Goal: Task Accomplishment & Management: Manage account settings

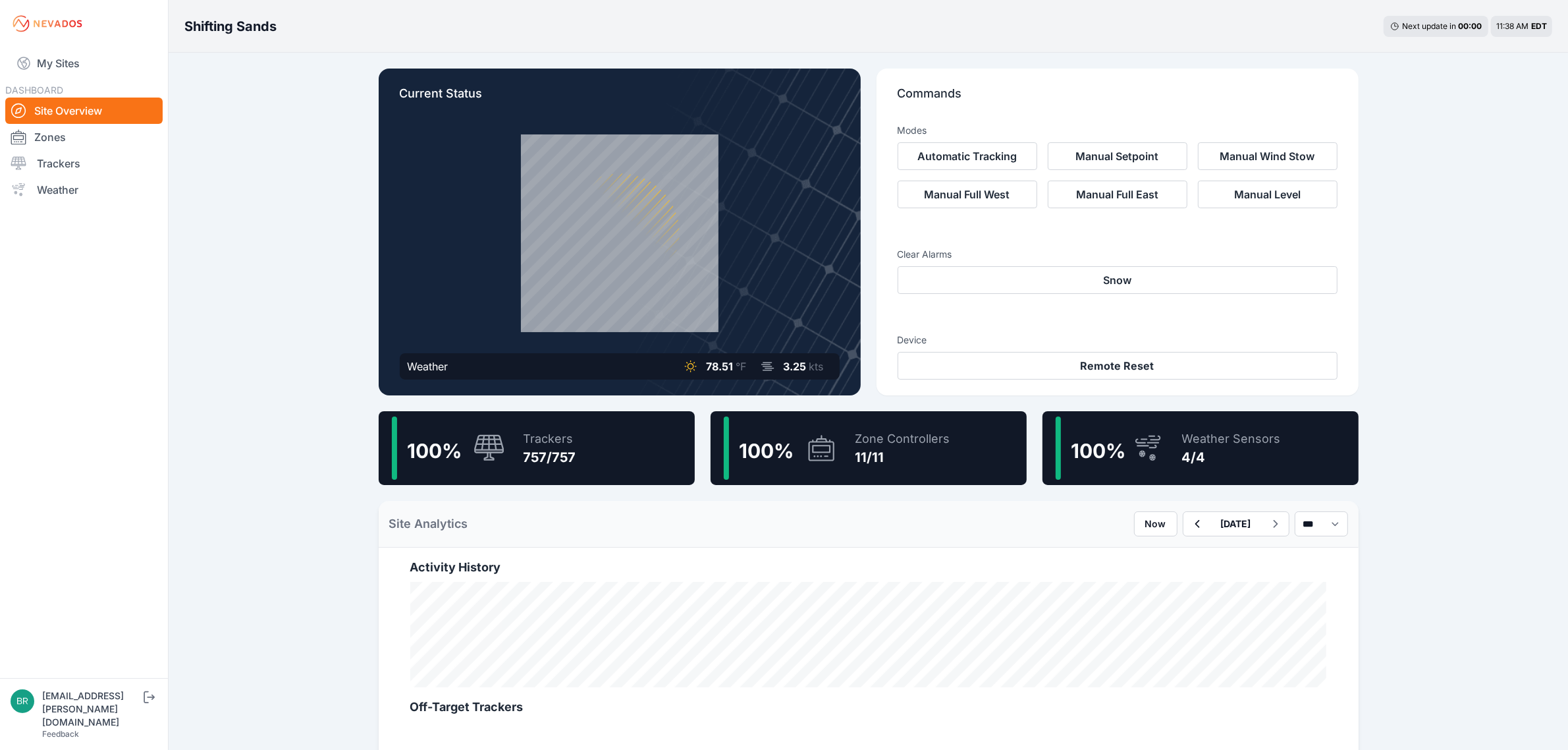
drag, startPoint x: 122, startPoint y: 57, endPoint x: 131, endPoint y: 36, distance: 22.8
click at [122, 57] on link "My Sites" at bounding box center [84, 63] width 158 height 32
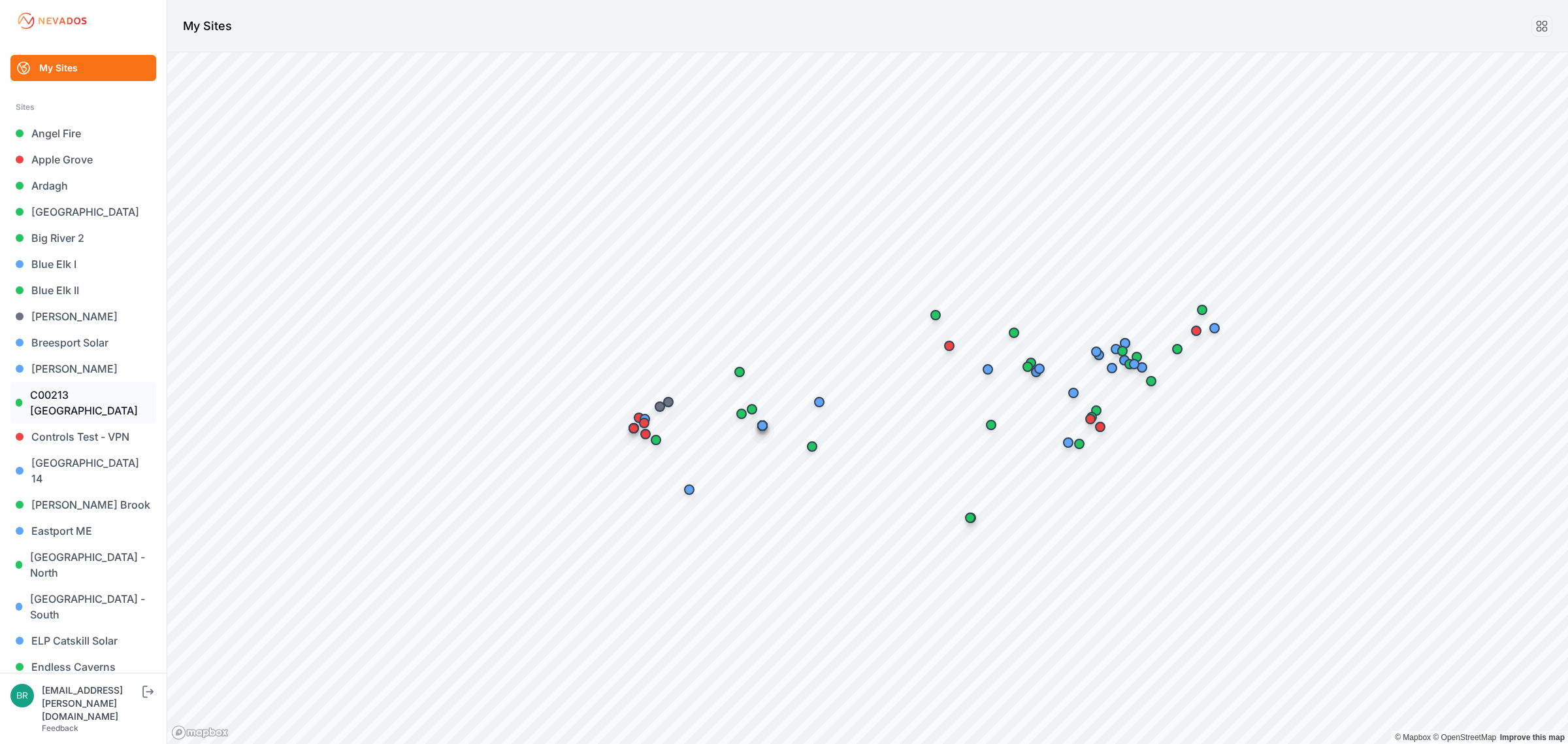
click at [66, 399] on link "C00213 [GEOGRAPHIC_DATA]" at bounding box center [84, 402] width 146 height 41
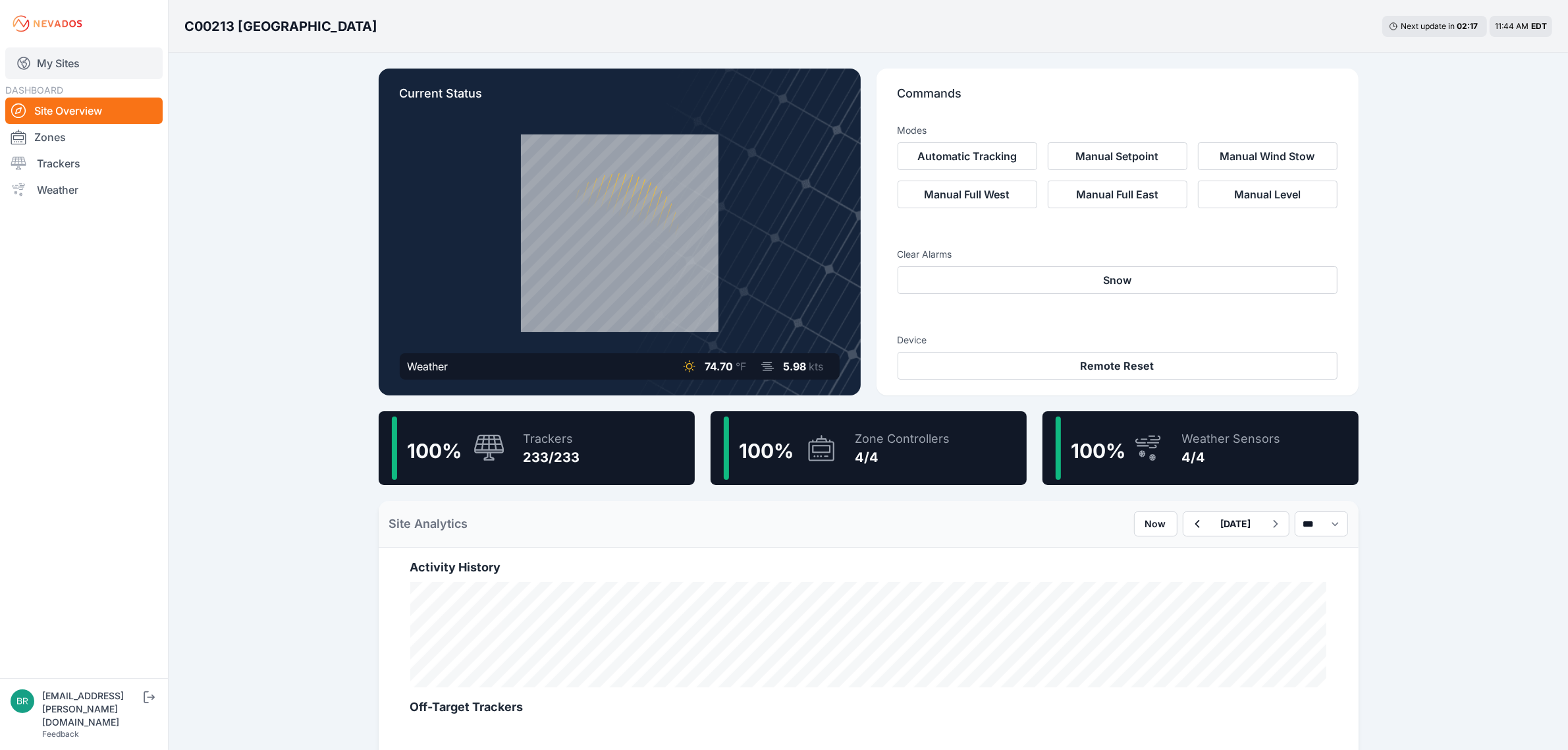
click at [88, 61] on link "My Sites" at bounding box center [84, 63] width 158 height 32
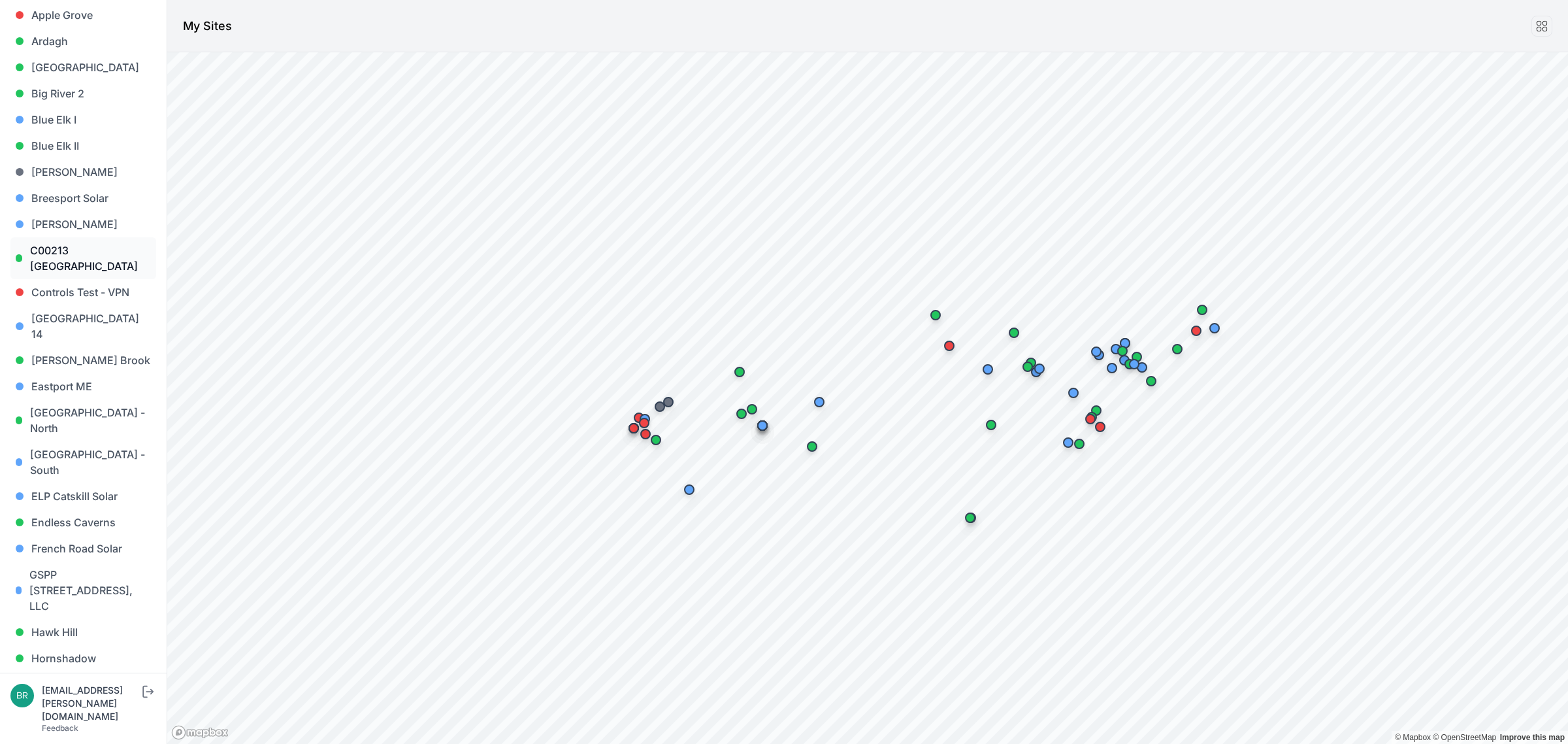
scroll to position [164, 0]
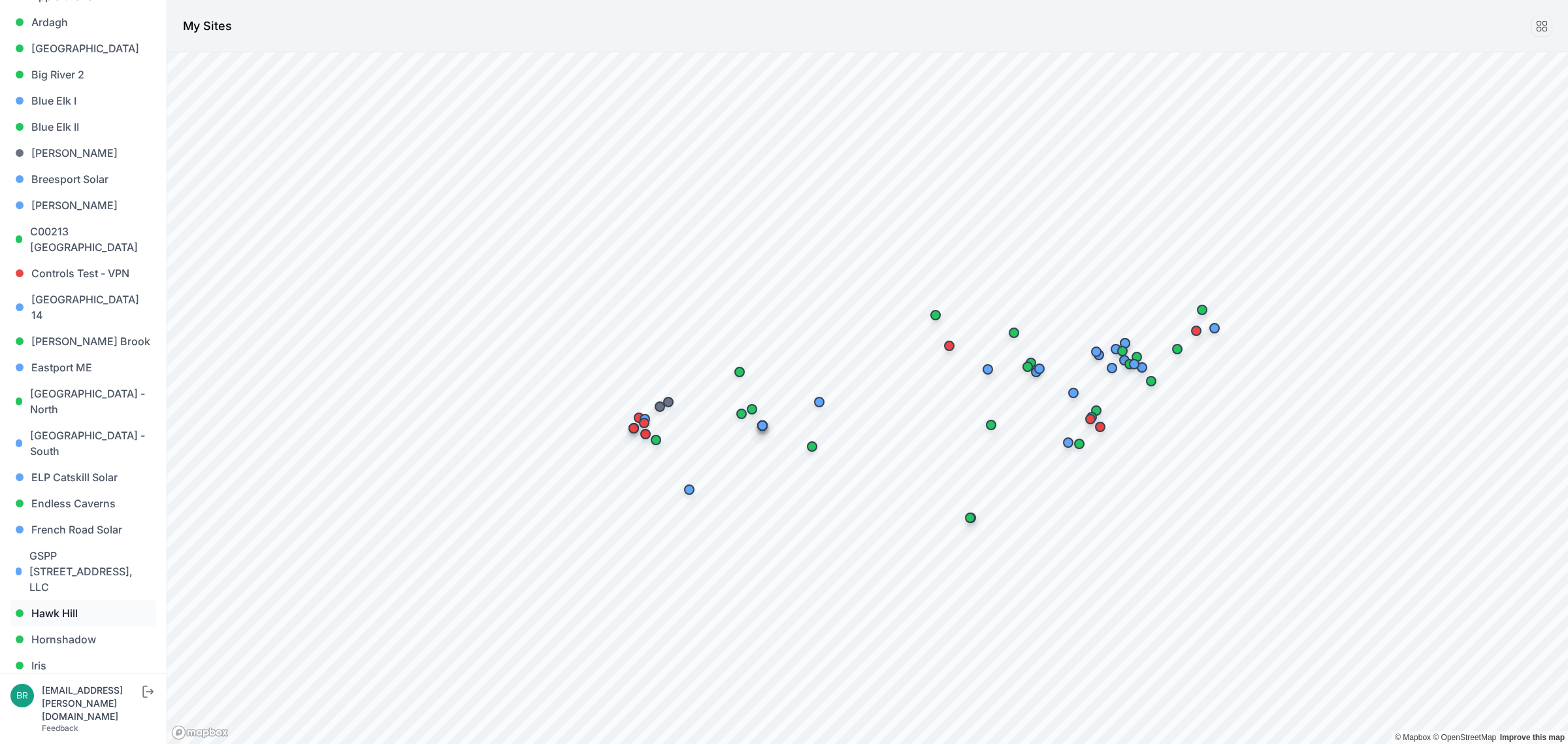
click at [100, 600] on link "Hawk Hill" at bounding box center [84, 613] width 146 height 26
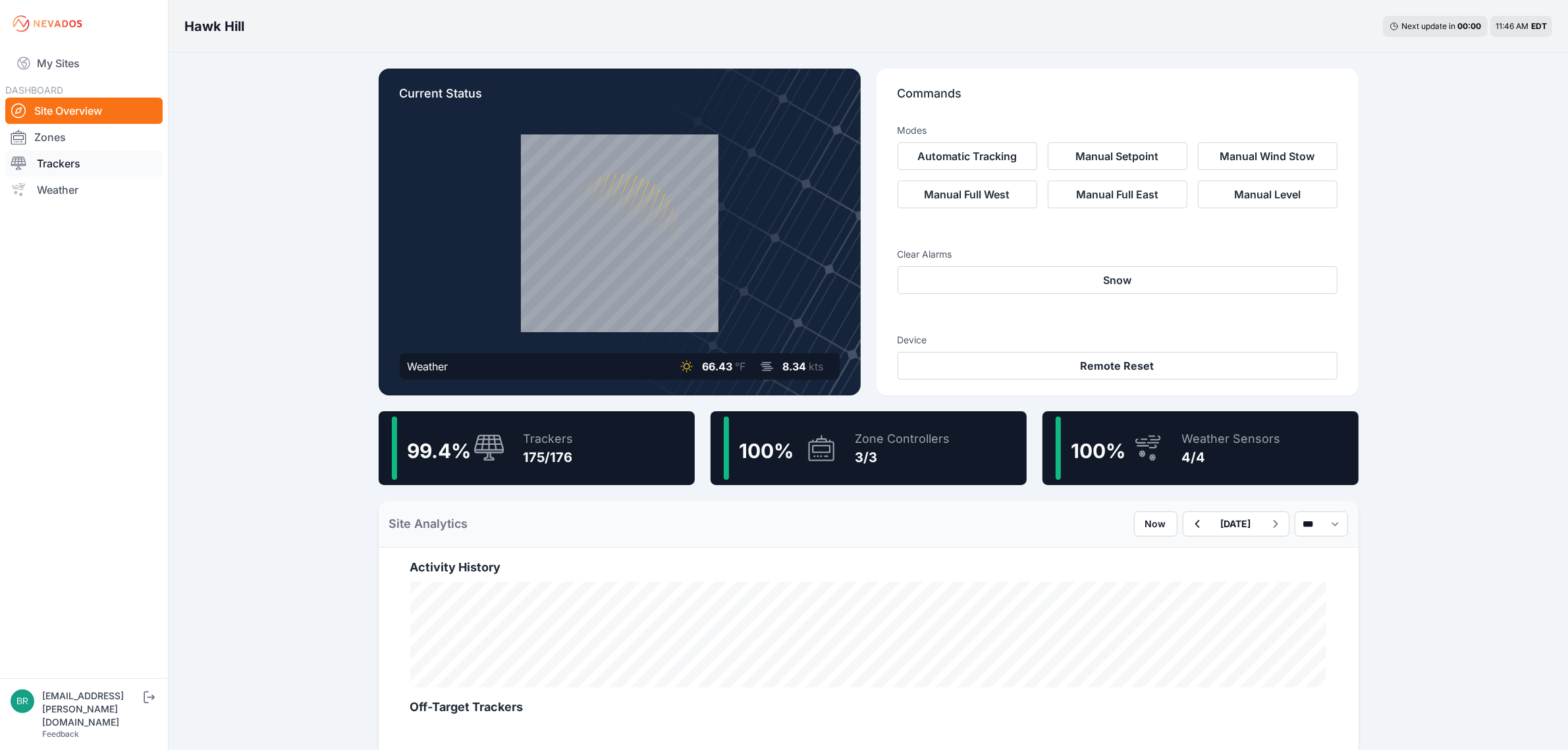
click at [93, 160] on link "Trackers" at bounding box center [84, 163] width 158 height 26
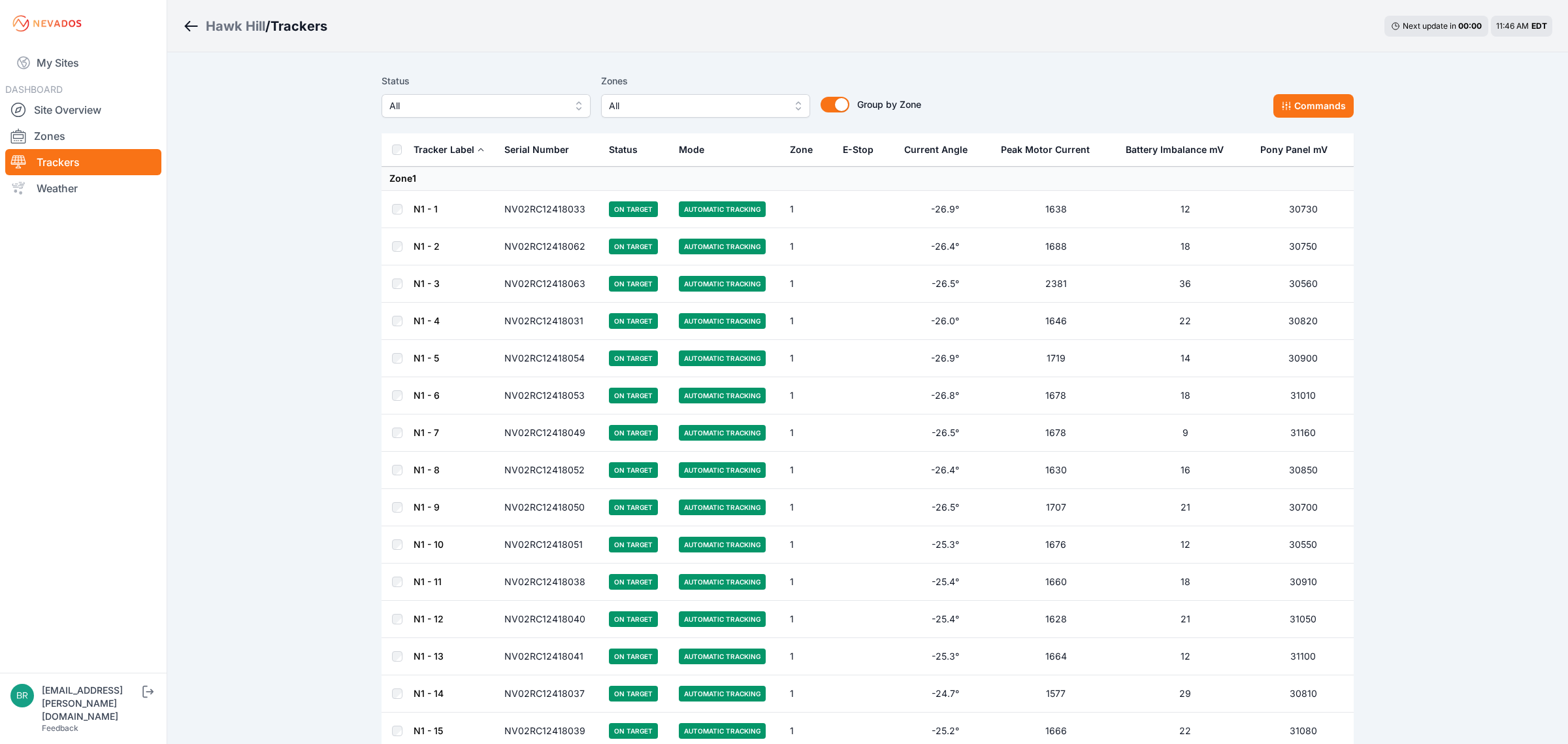
click at [470, 103] on span "All" at bounding box center [477, 105] width 175 height 15
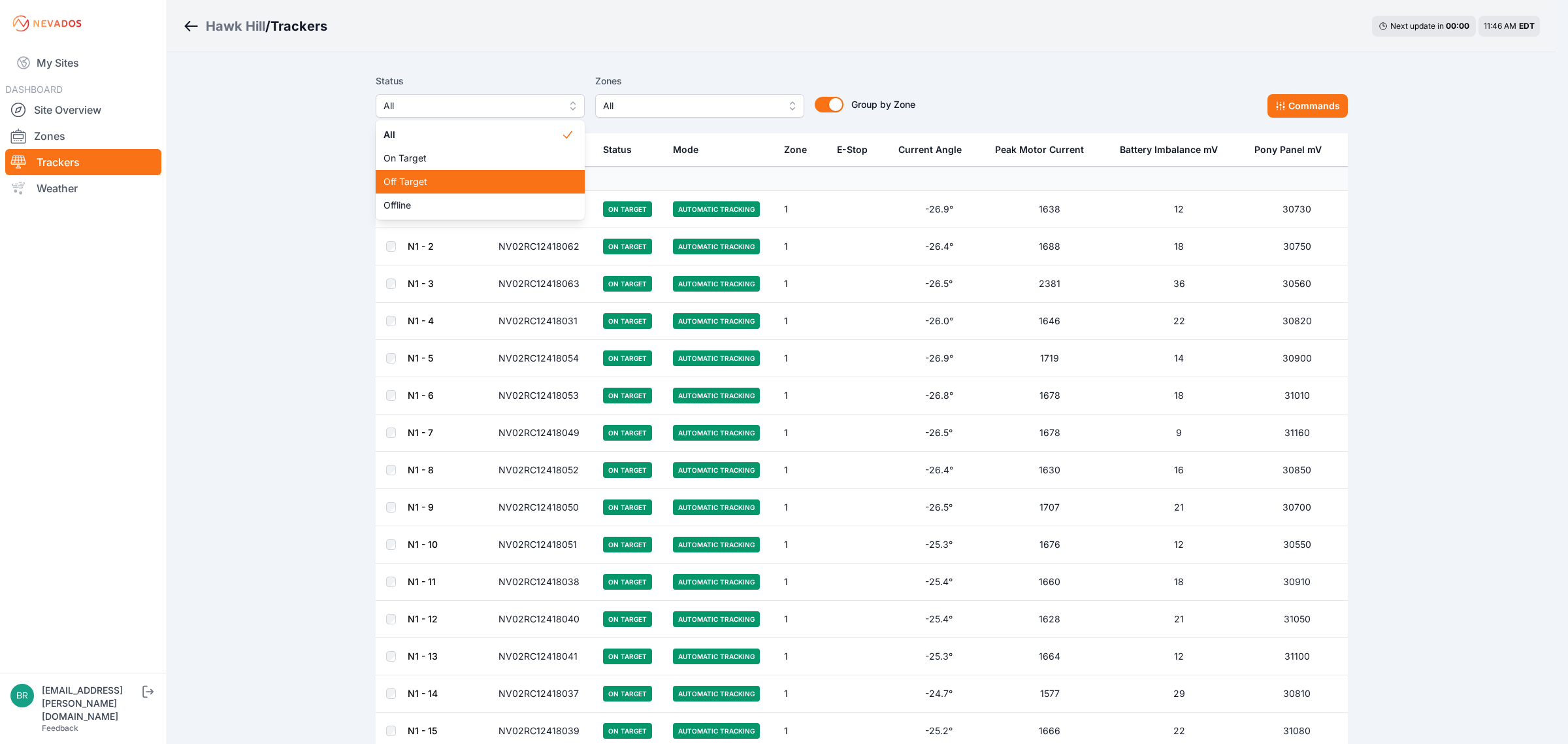
click at [454, 192] on div "Off Target" at bounding box center [480, 182] width 209 height 23
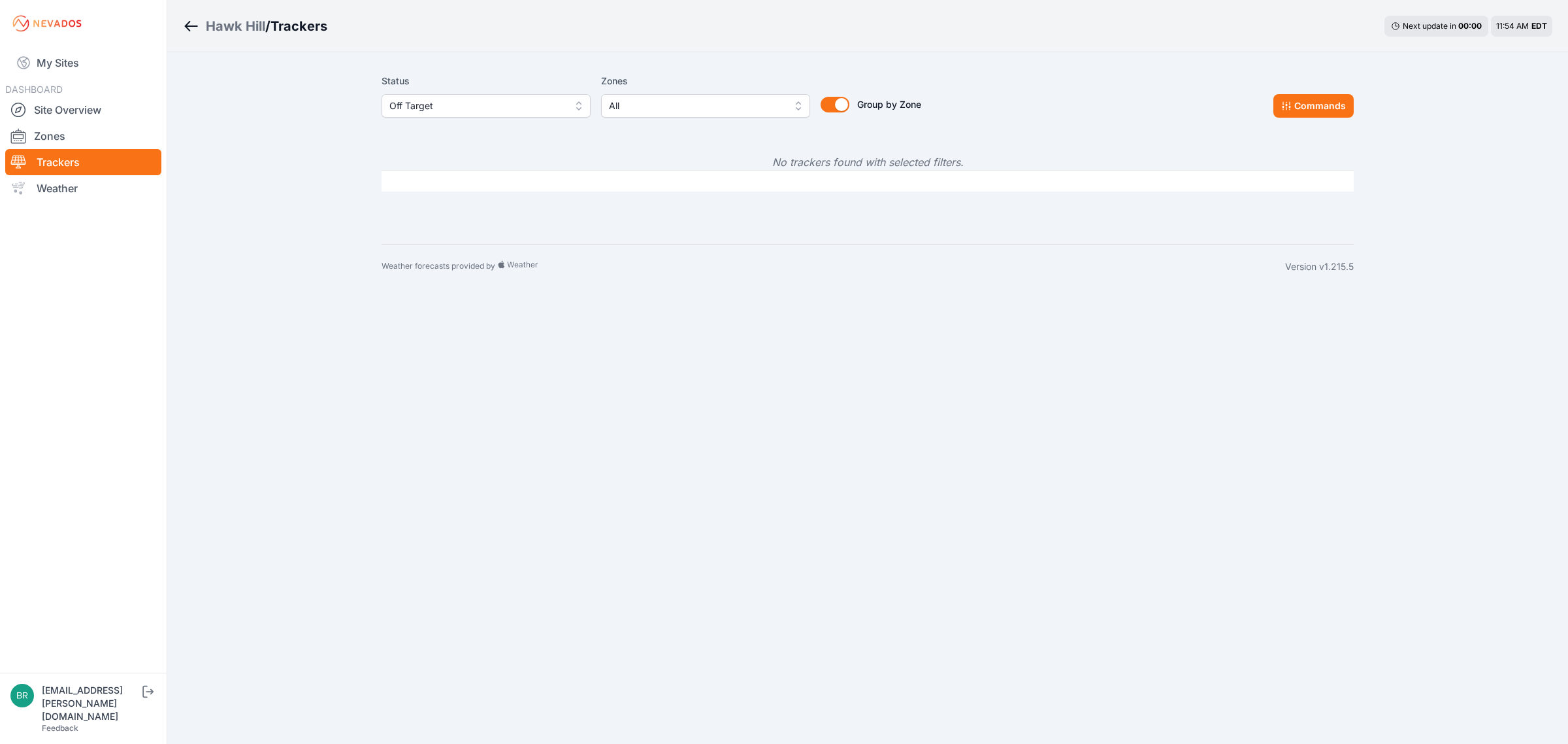
click at [61, 87] on div "DASHBOARD Site Overview Zones Trackers Weather" at bounding box center [84, 141] width 156 height 121
click at [61, 70] on link "My Sites" at bounding box center [84, 62] width 156 height 31
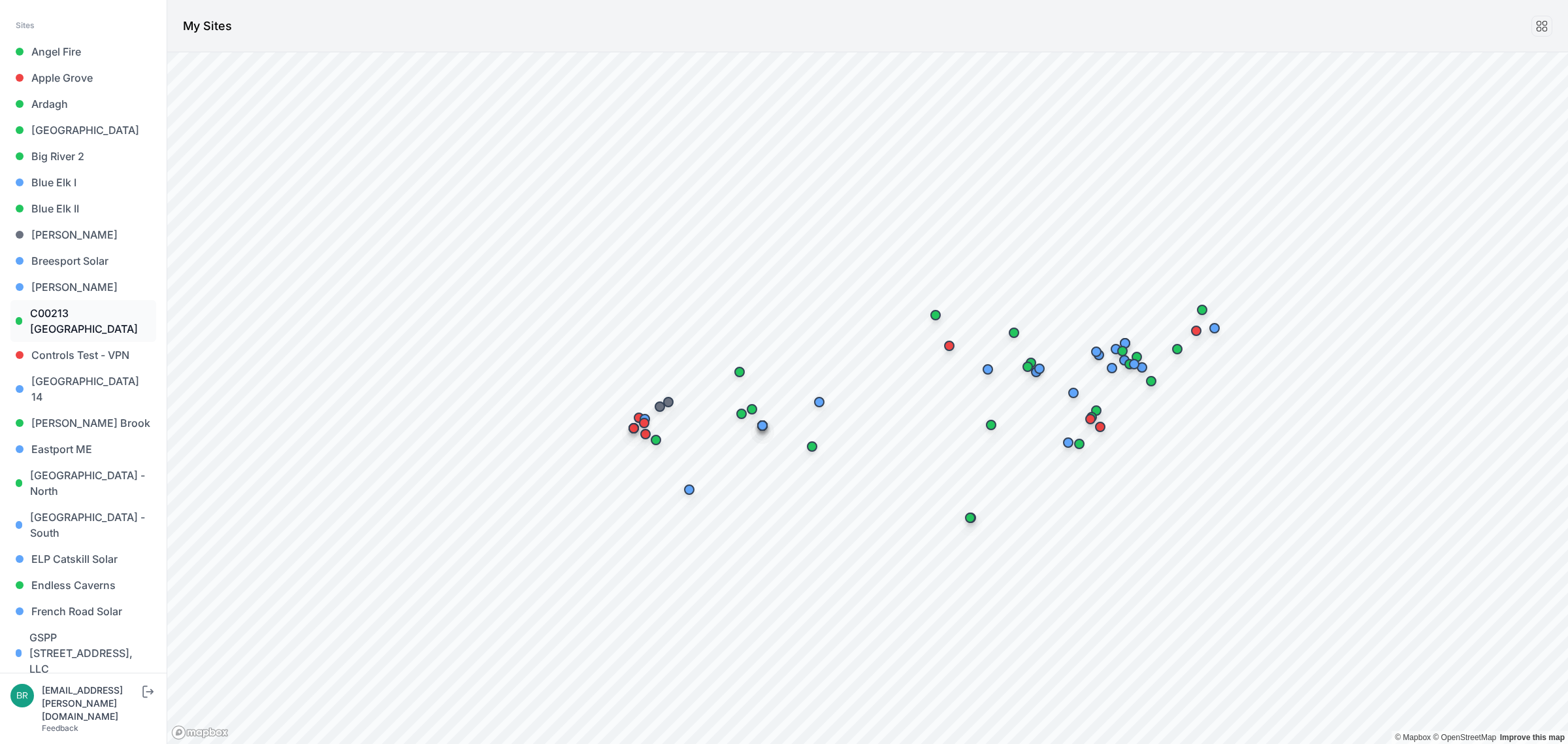
scroll to position [164, 0]
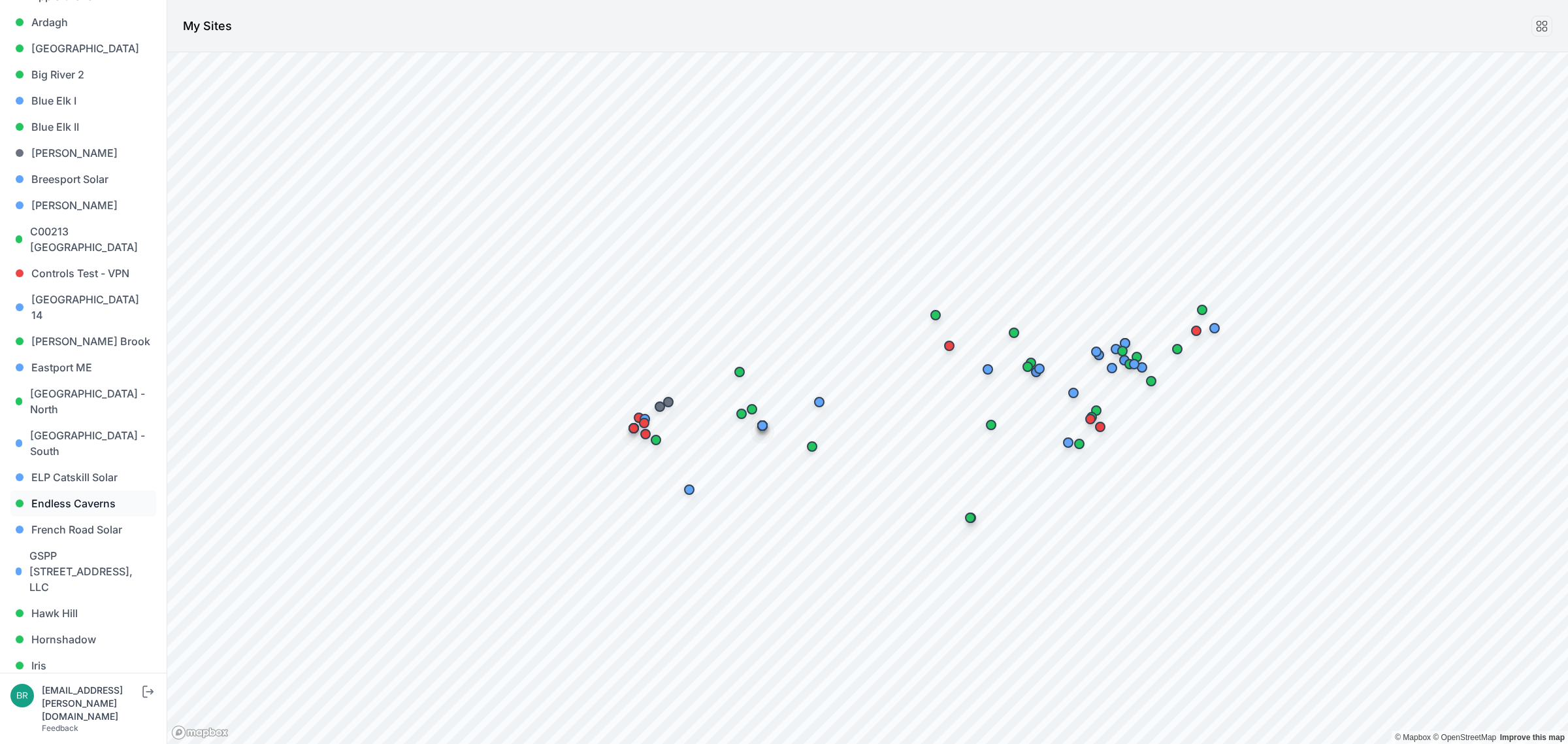
click at [82, 490] on link "Endless Caverns" at bounding box center [84, 503] width 146 height 26
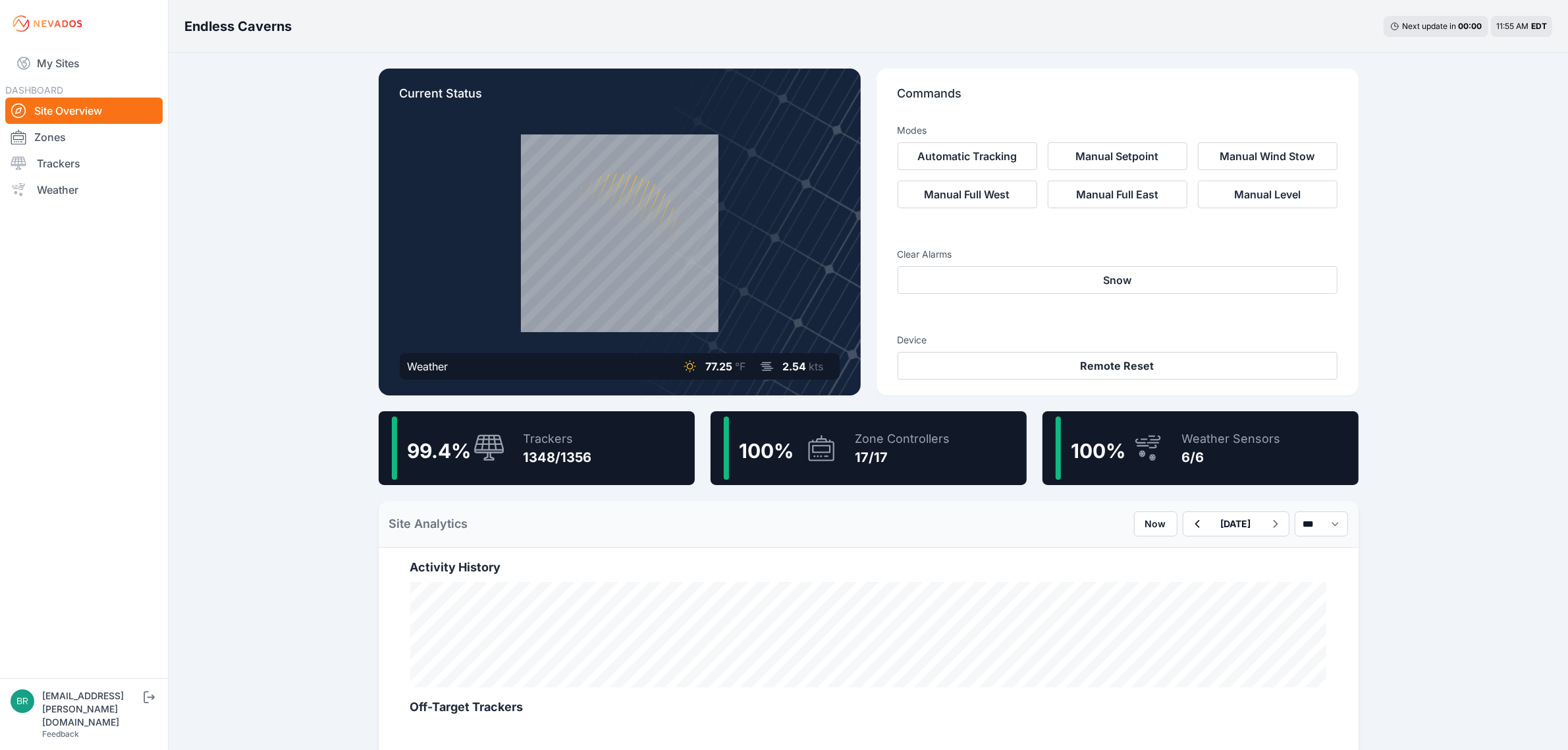
click at [620, 453] on div "99.4 % Trackers 1348/1356" at bounding box center [537, 447] width 316 height 73
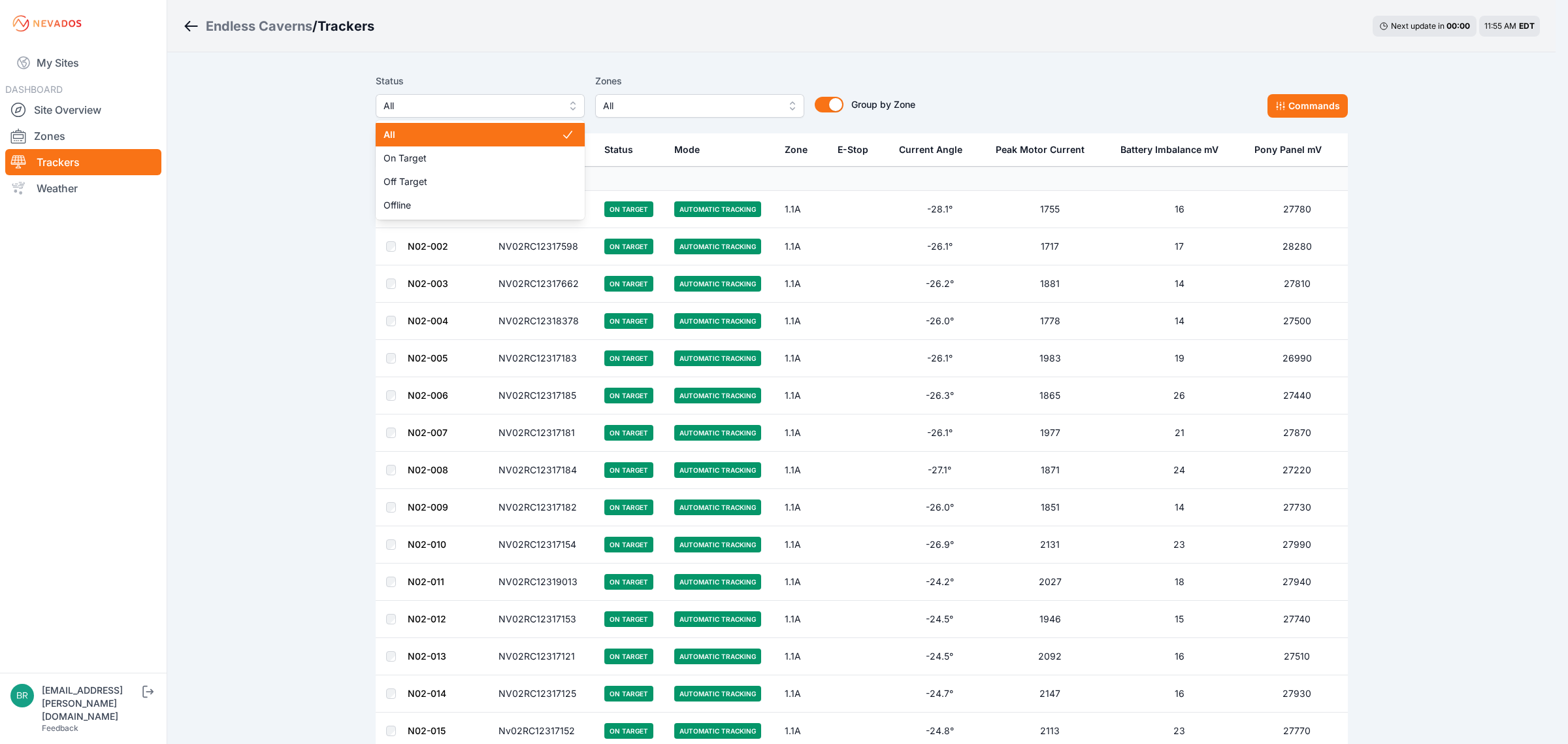
click at [471, 104] on span "All" at bounding box center [470, 105] width 175 height 15
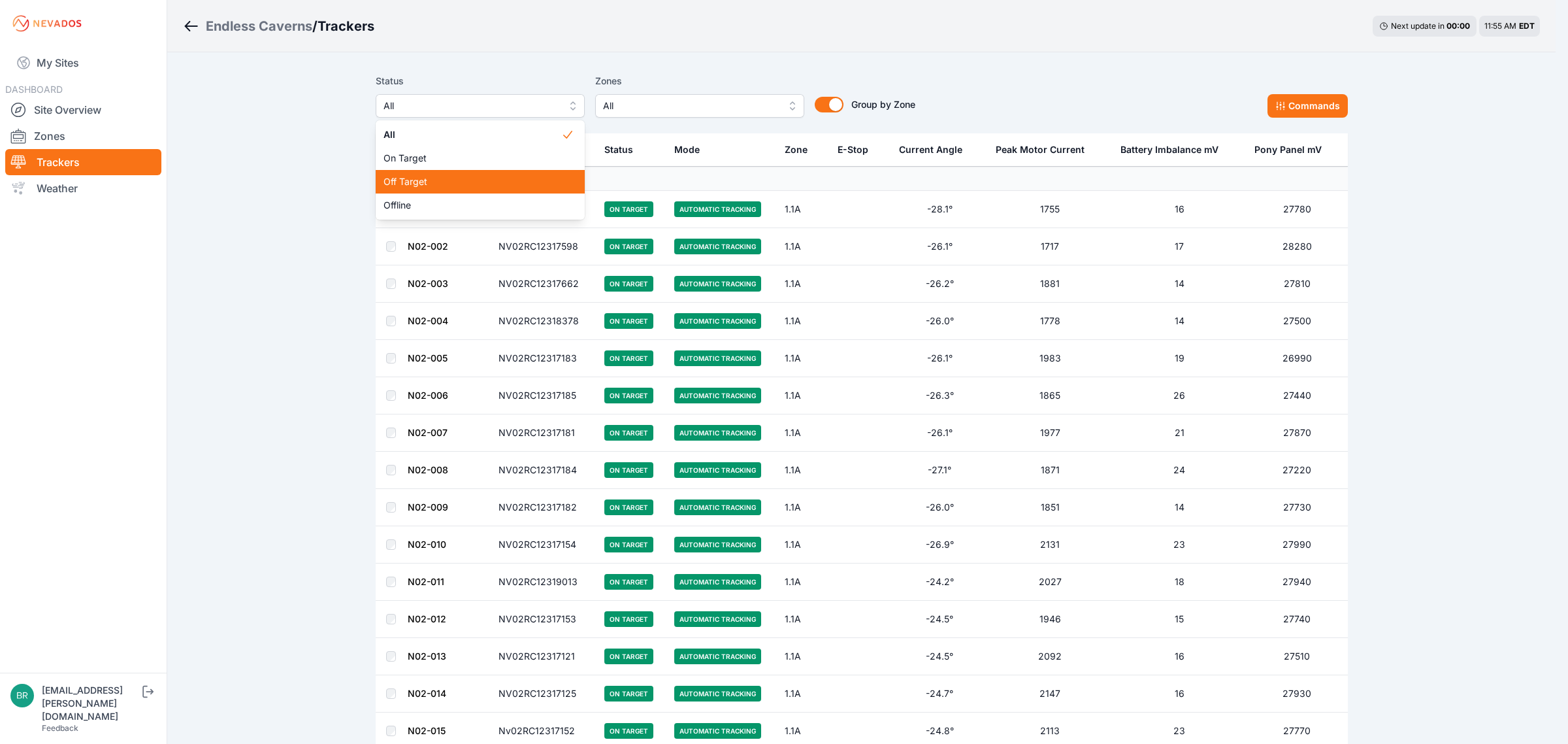
click at [464, 178] on span "Off Target" at bounding box center [472, 182] width 178 height 13
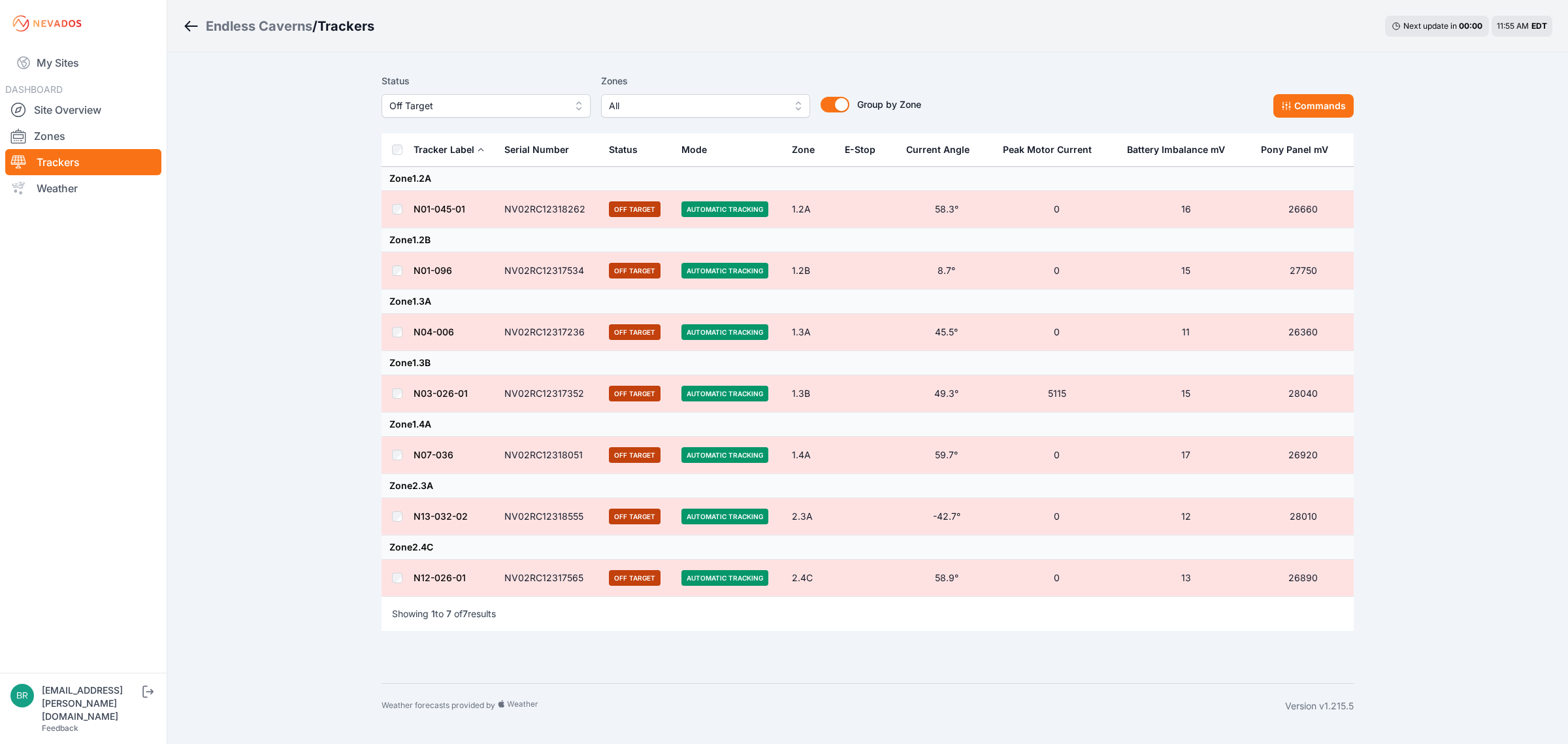
click at [486, 106] on span "Off Target" at bounding box center [477, 105] width 175 height 15
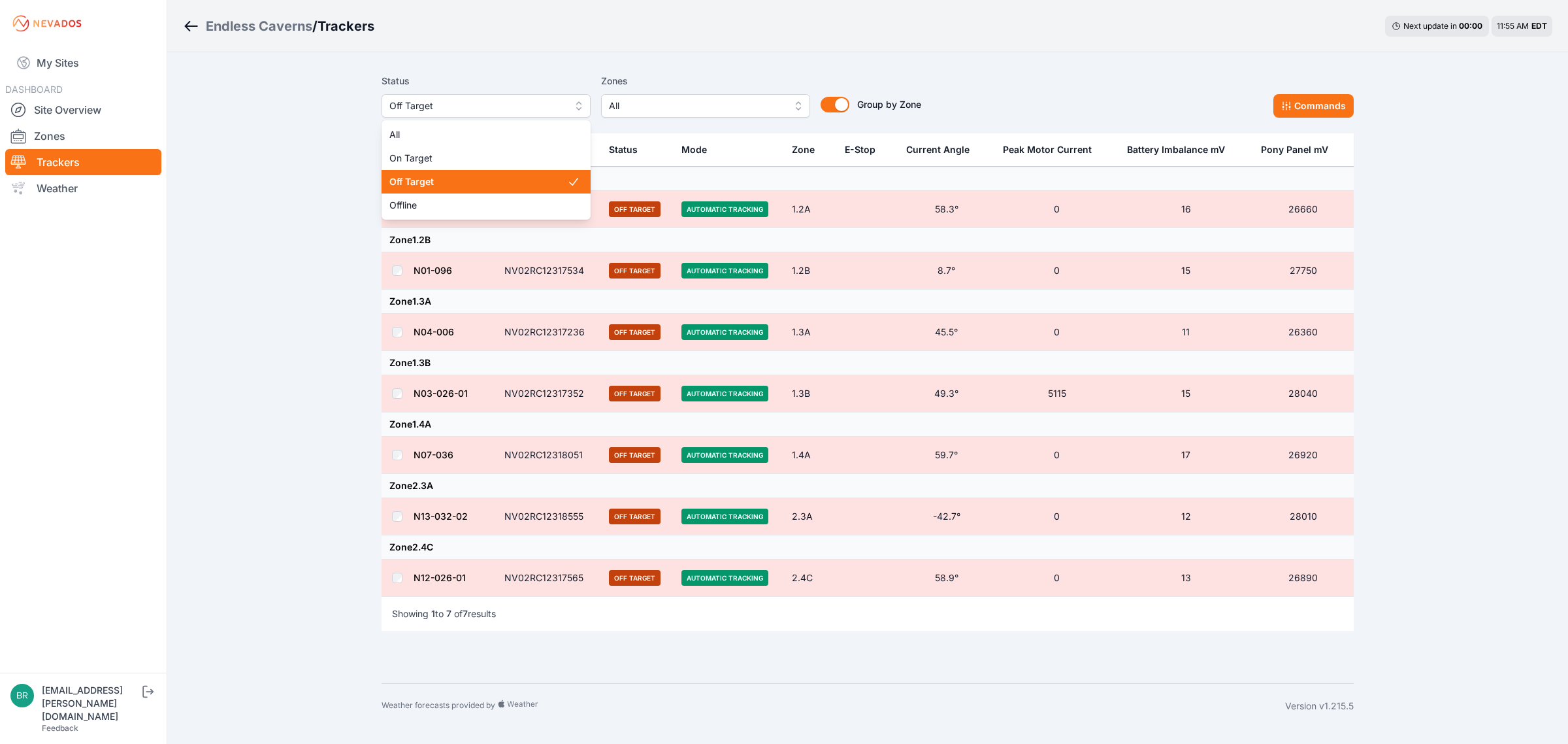
click at [491, 85] on div "Status Off Target All On Target Off Target Offline" at bounding box center [486, 94] width 209 height 44
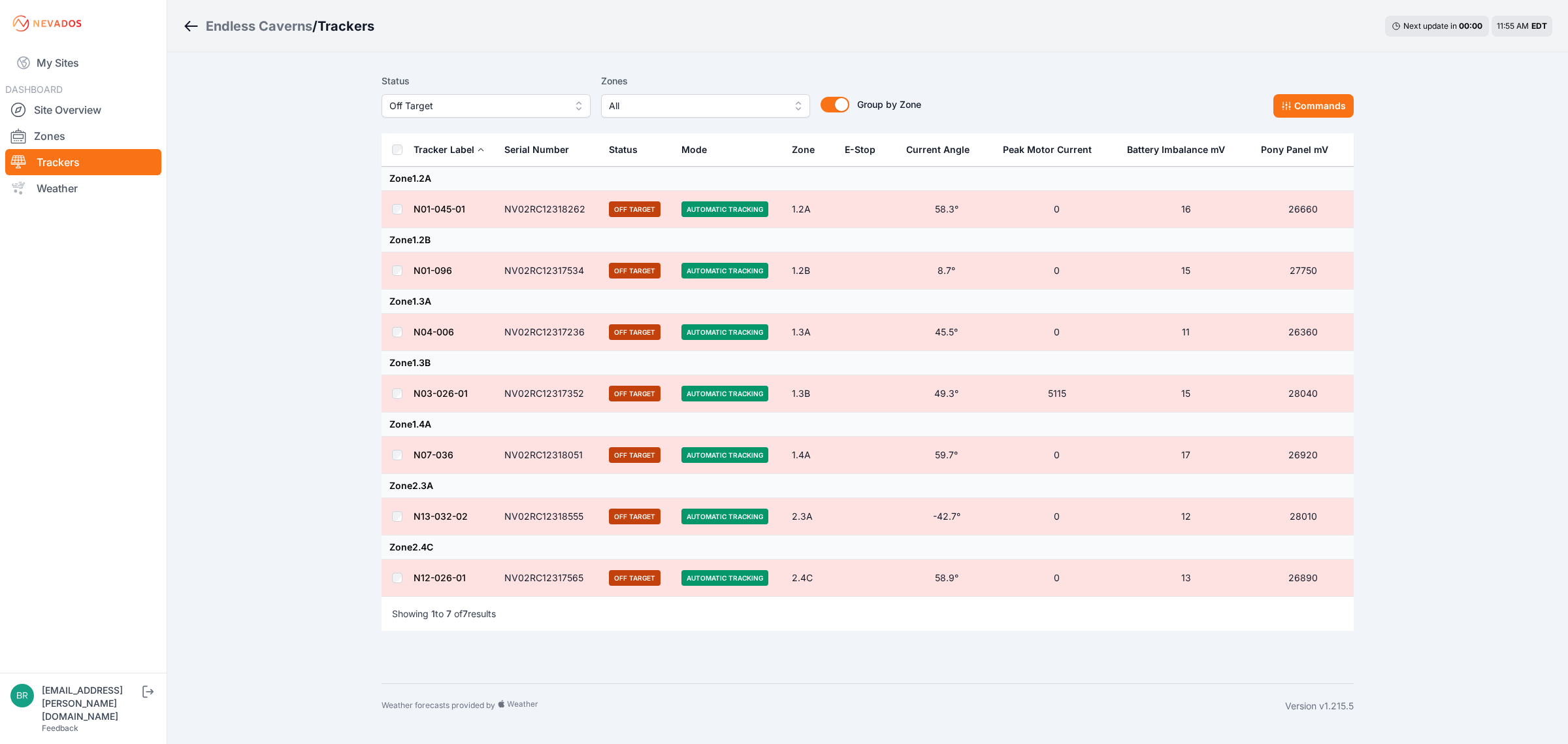
click at [484, 109] on span "Off Target" at bounding box center [477, 105] width 175 height 15
click at [415, 202] on span "Offline" at bounding box center [478, 205] width 178 height 13
